Goal: Find specific page/section

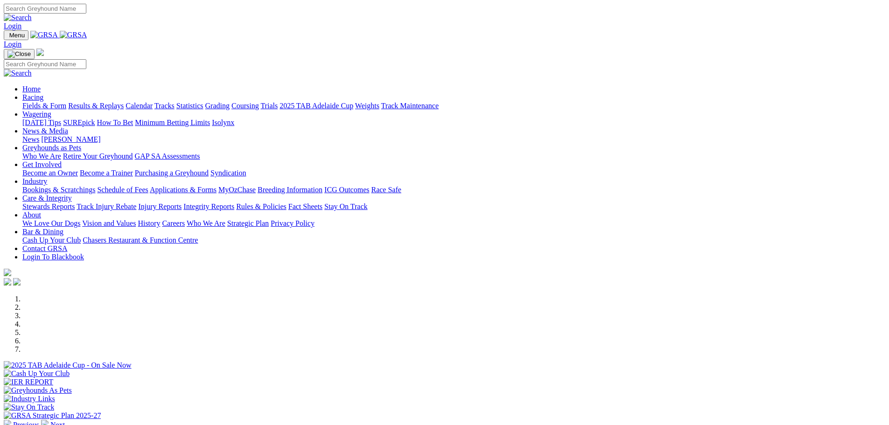
scroll to position [140, 0]
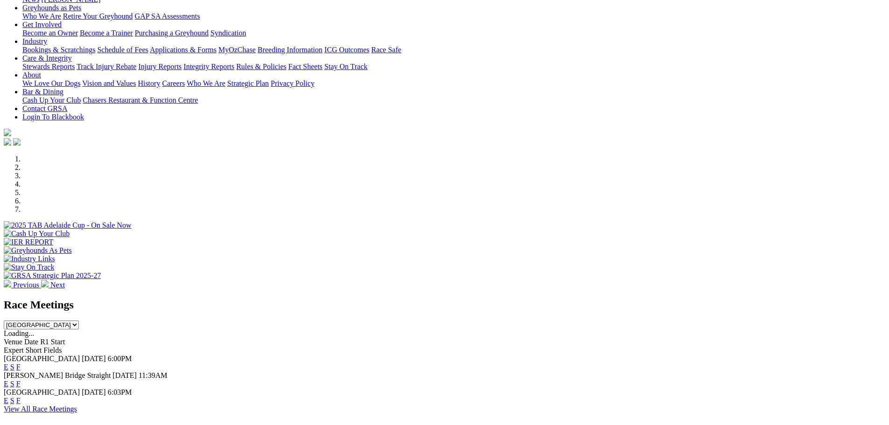
click at [21, 380] on link "F" at bounding box center [18, 384] width 4 height 8
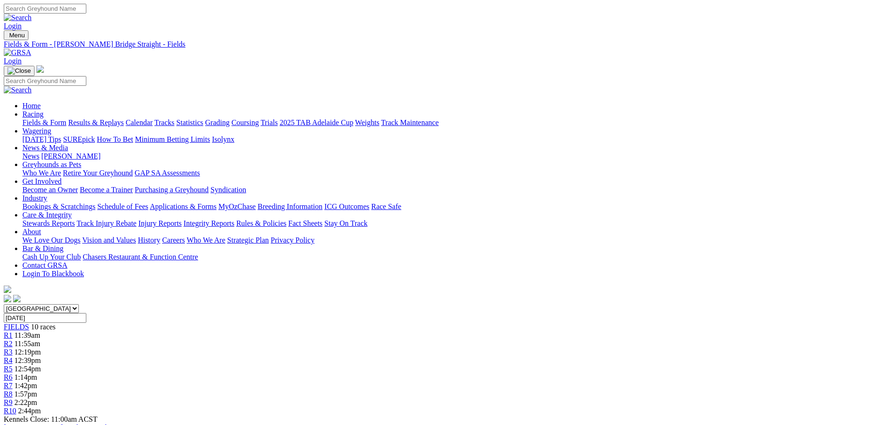
click at [66, 119] on link "Fields & Form" at bounding box center [44, 123] width 44 height 8
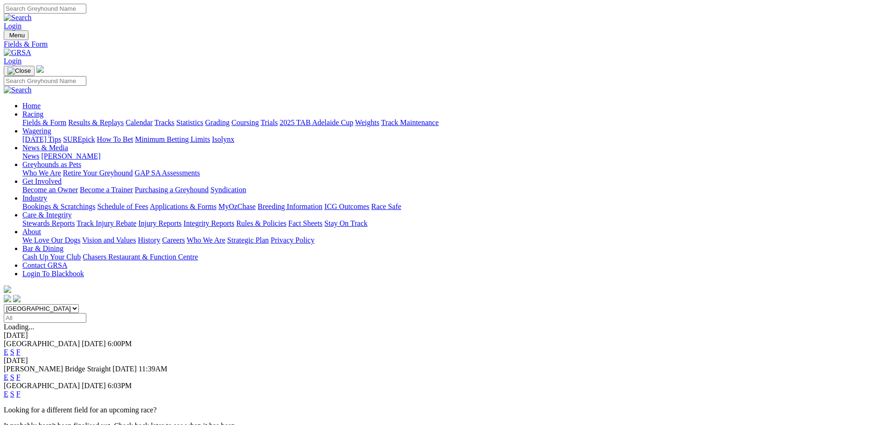
click at [21, 390] on link "F" at bounding box center [18, 394] width 4 height 8
